Goal: Check status

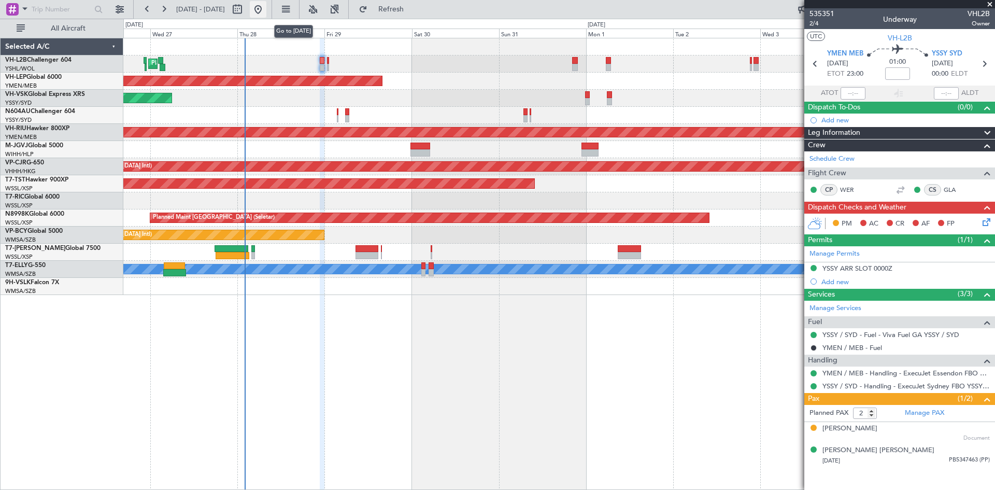
click at [266, 17] on button at bounding box center [258, 9] width 17 height 17
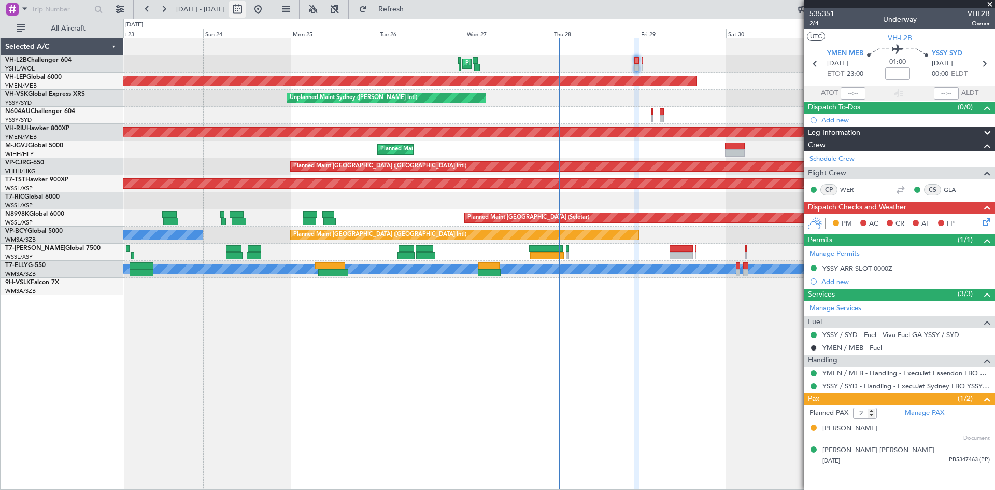
click at [246, 12] on button at bounding box center [237, 9] width 17 height 17
select select "8"
select select "2025"
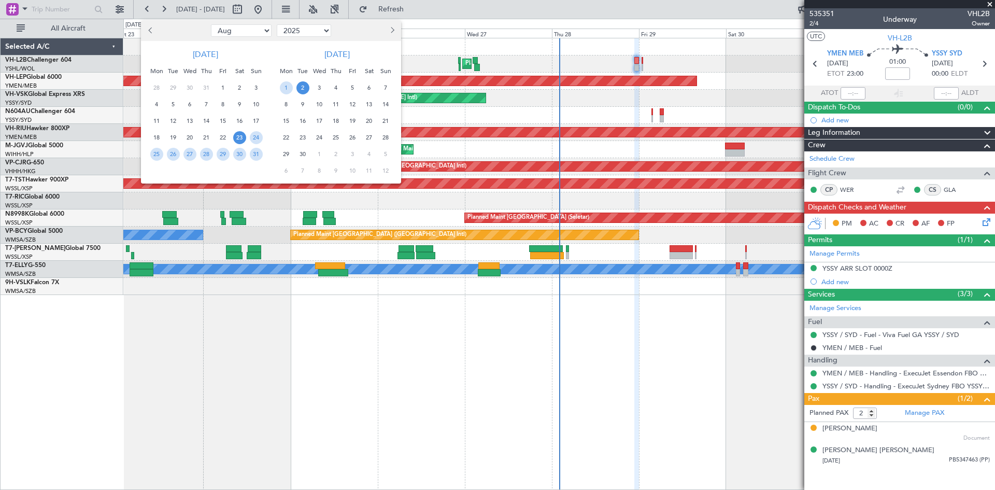
click at [392, 28] on span "Next month" at bounding box center [391, 30] width 6 height 6
click at [384, 32] on div at bounding box center [367, 30] width 67 height 17
click at [390, 33] on span "Next month" at bounding box center [391, 30] width 6 height 6
click at [292, 105] on span "8" at bounding box center [286, 104] width 13 height 13
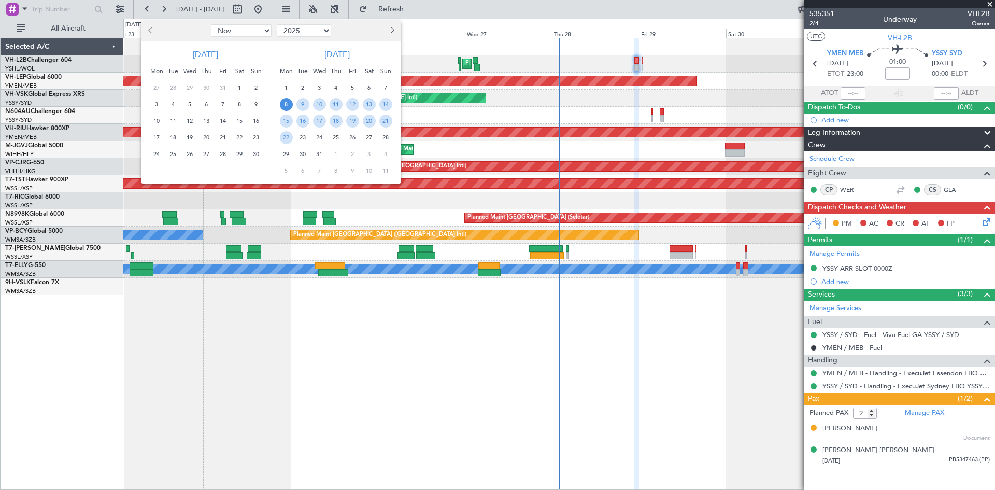
click at [385, 110] on span "14" at bounding box center [386, 104] width 13 height 13
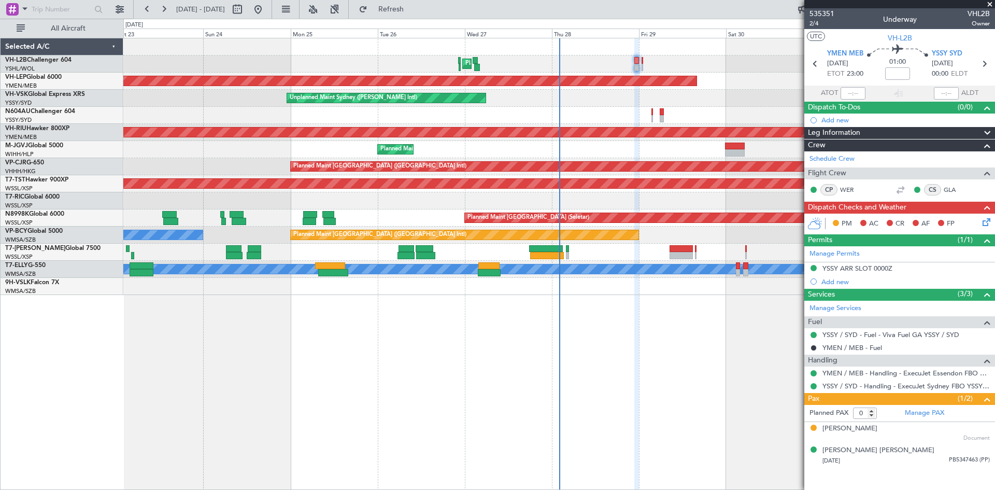
select select "12"
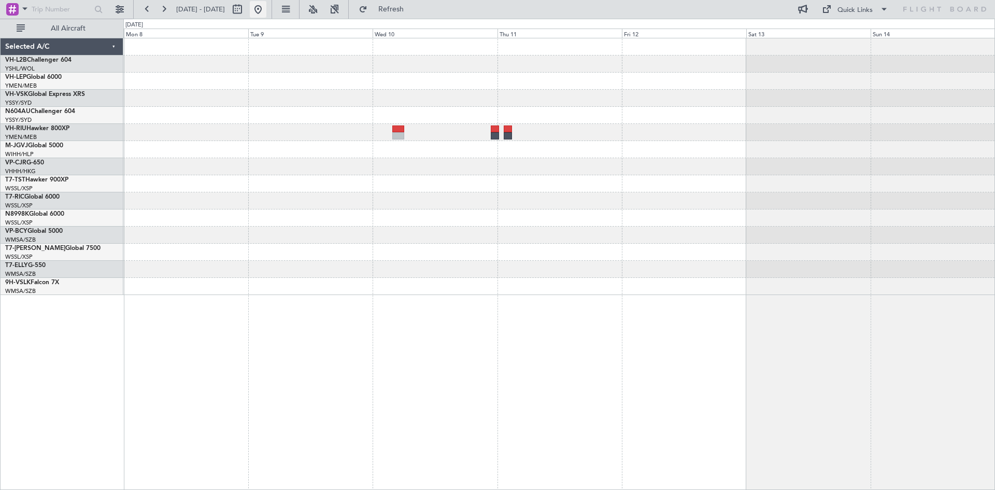
click at [266, 11] on button at bounding box center [258, 9] width 17 height 17
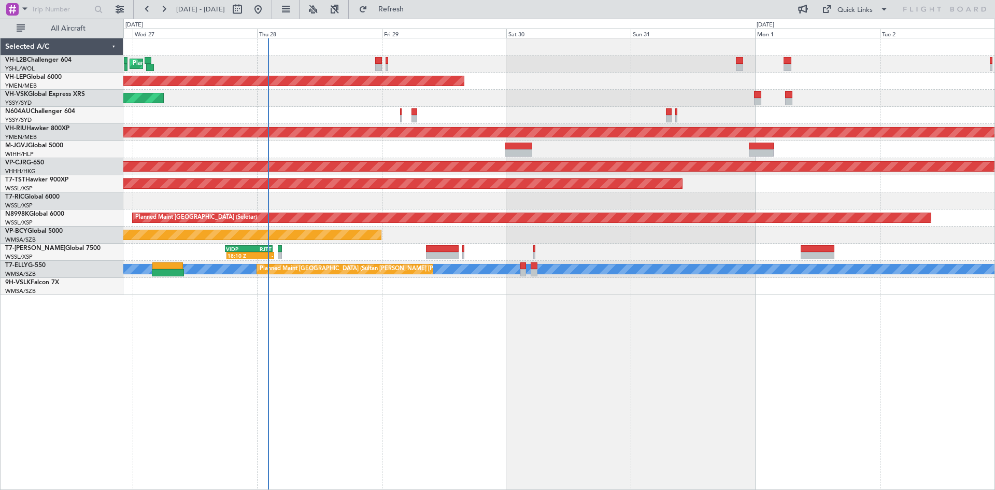
click at [400, 328] on div "Planned Maint Sydney ([PERSON_NAME] Intl) Unplanned Maint Wichita (Wichita Mid-…" at bounding box center [559, 264] width 872 height 452
